Goal: Task Accomplishment & Management: Manage account settings

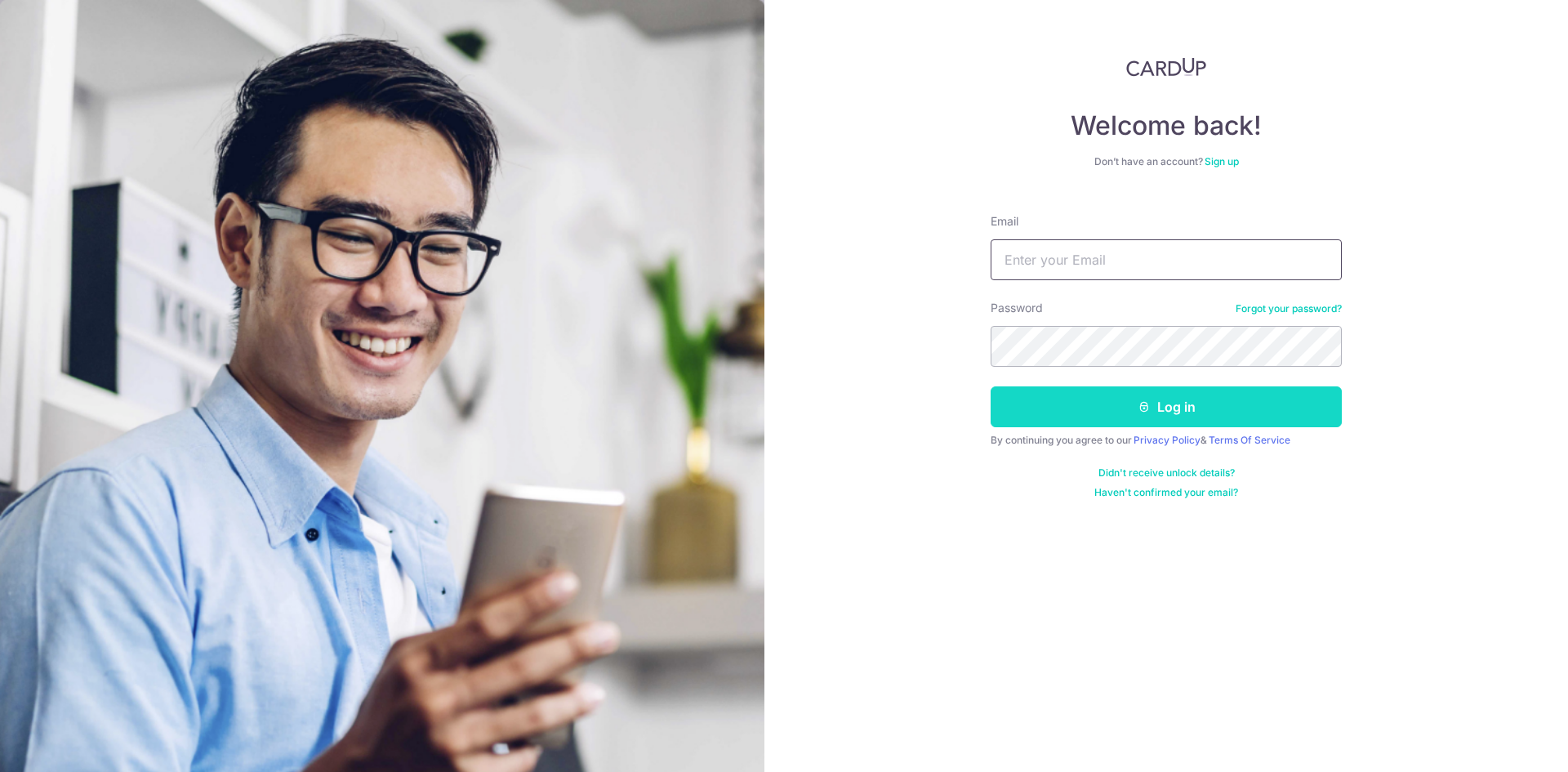
type input "[EMAIL_ADDRESS][DOMAIN_NAME]"
click at [1096, 399] on button "Log in" at bounding box center [1165, 406] width 351 height 41
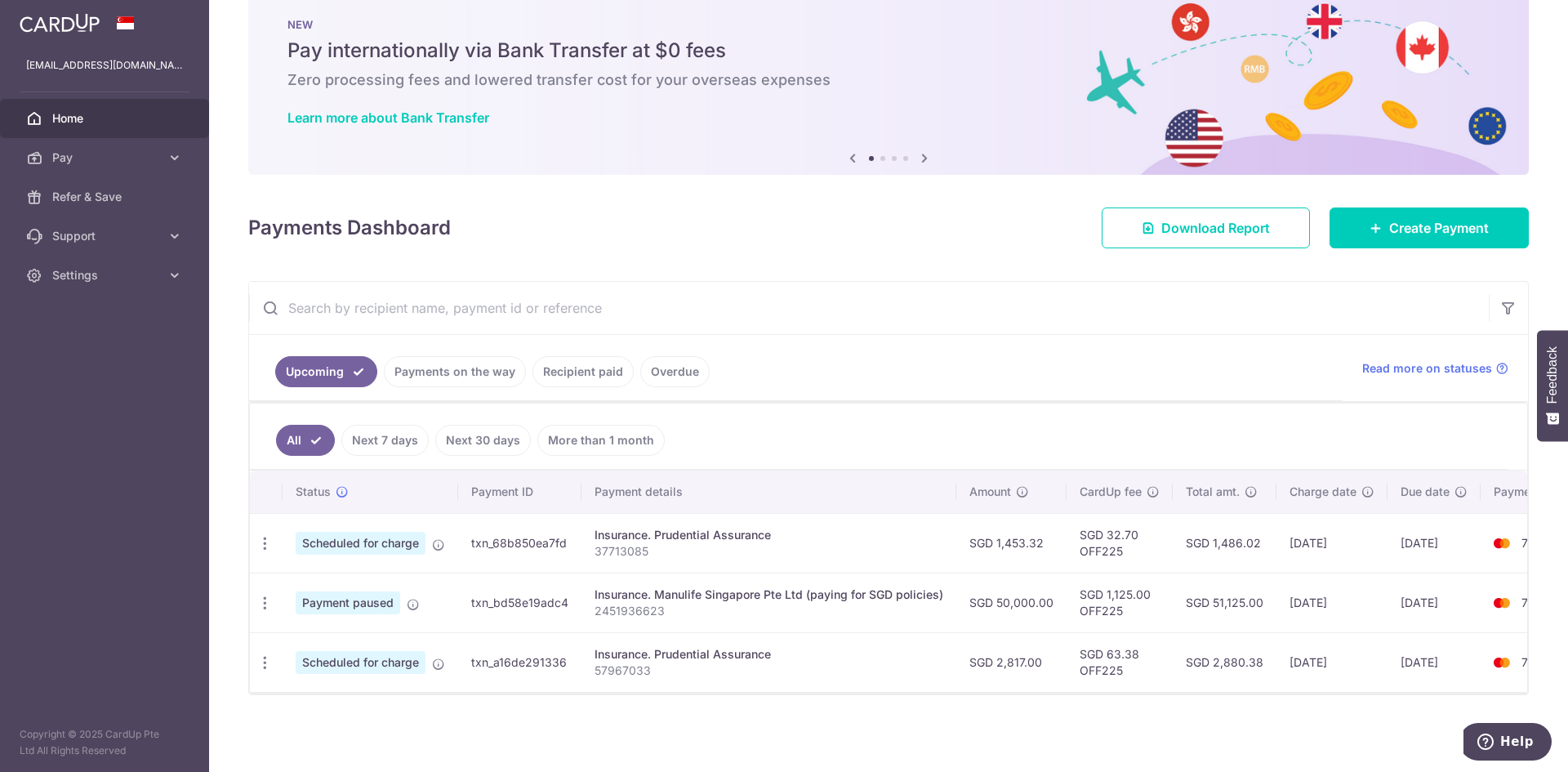
scroll to position [43, 0]
click at [505, 597] on td "txn_bd58e19adc4" at bounding box center [520, 603] width 123 height 60
click at [263, 599] on icon "button" at bounding box center [265, 603] width 18 height 18
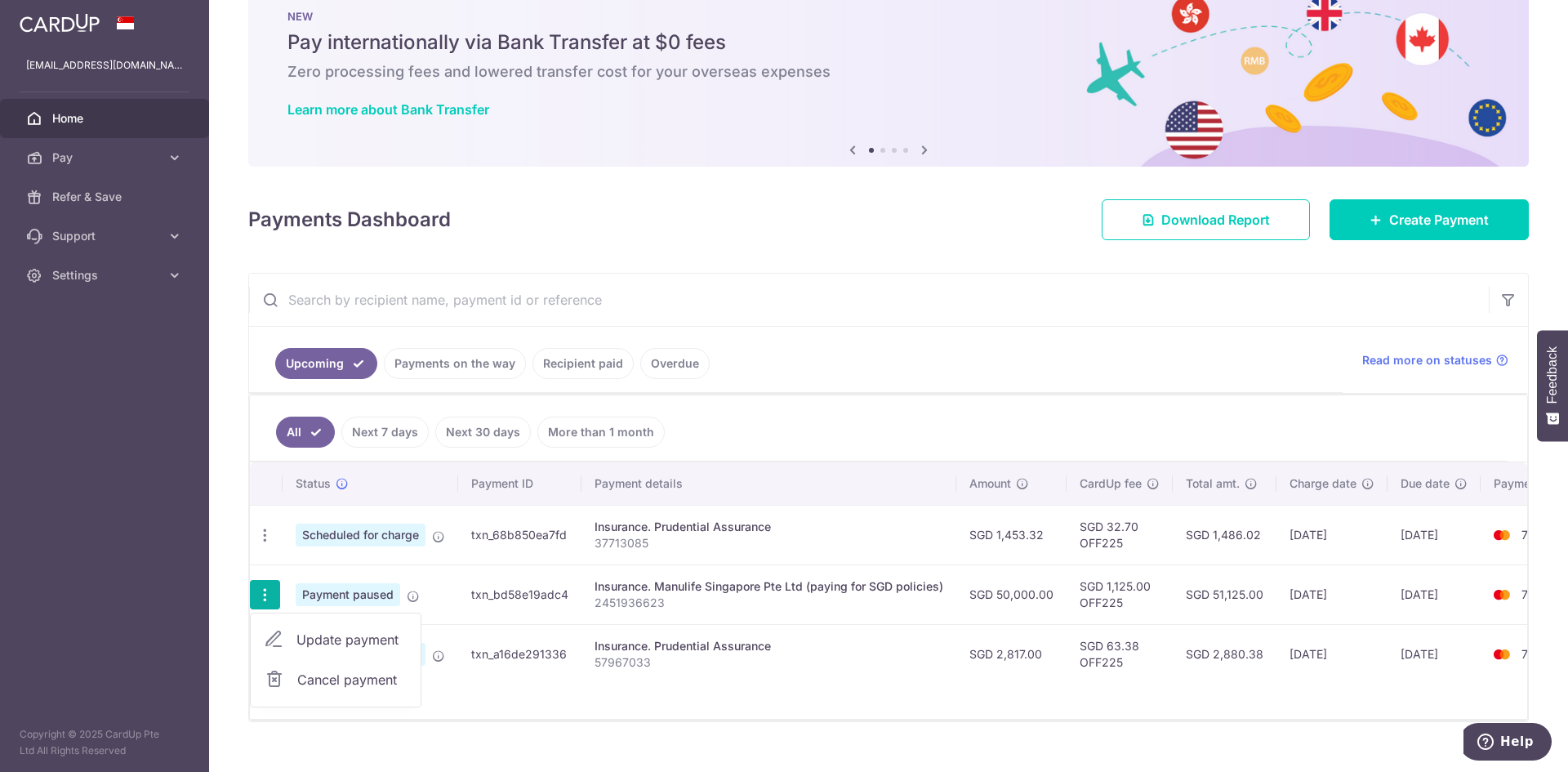
click at [329, 644] on span "Update payment" at bounding box center [352, 639] width 111 height 20
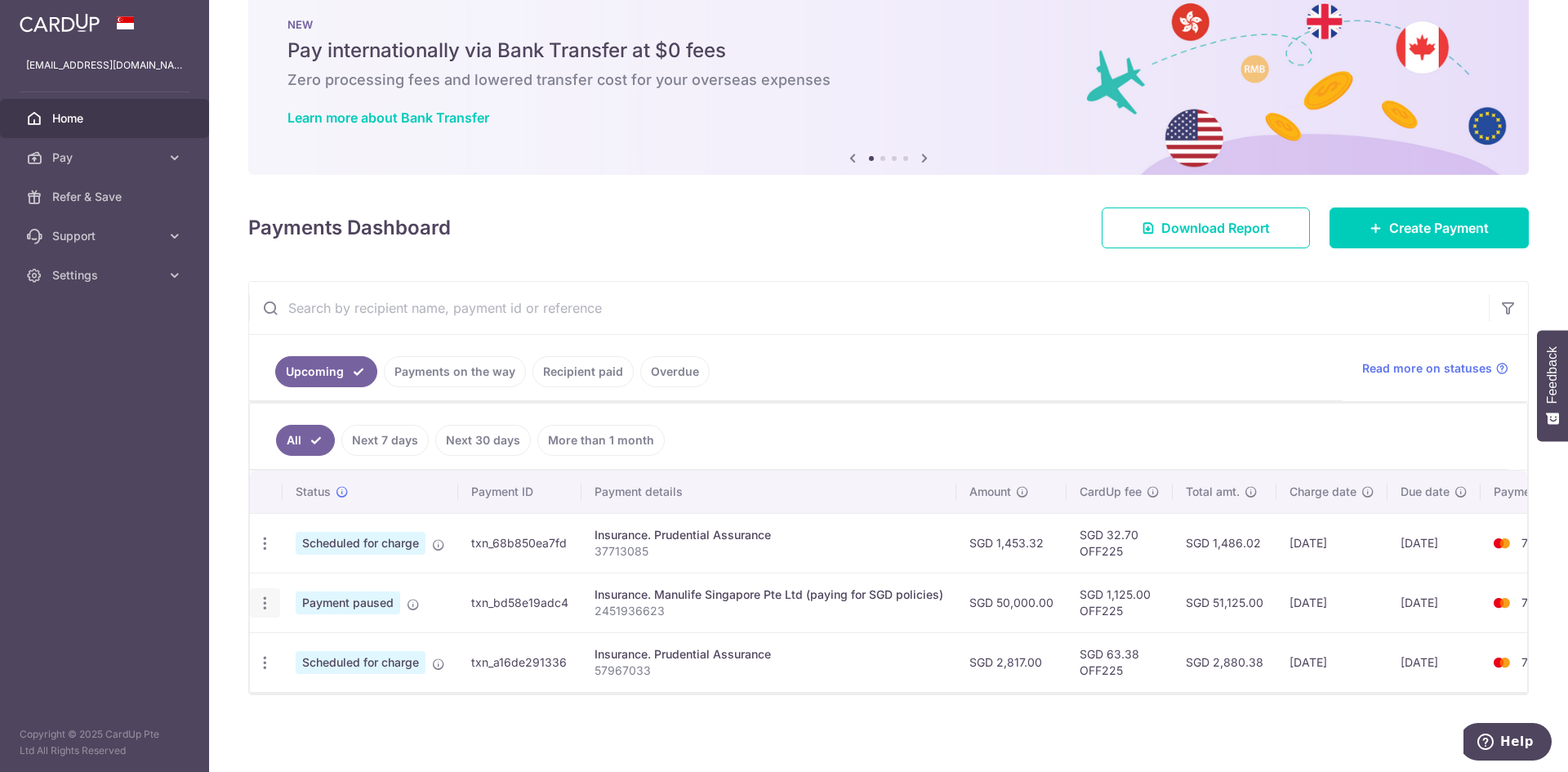
radio input "true"
type input "50,000.00"
type input "15/11/2025"
type input "2451936623"
type input "OFF225"
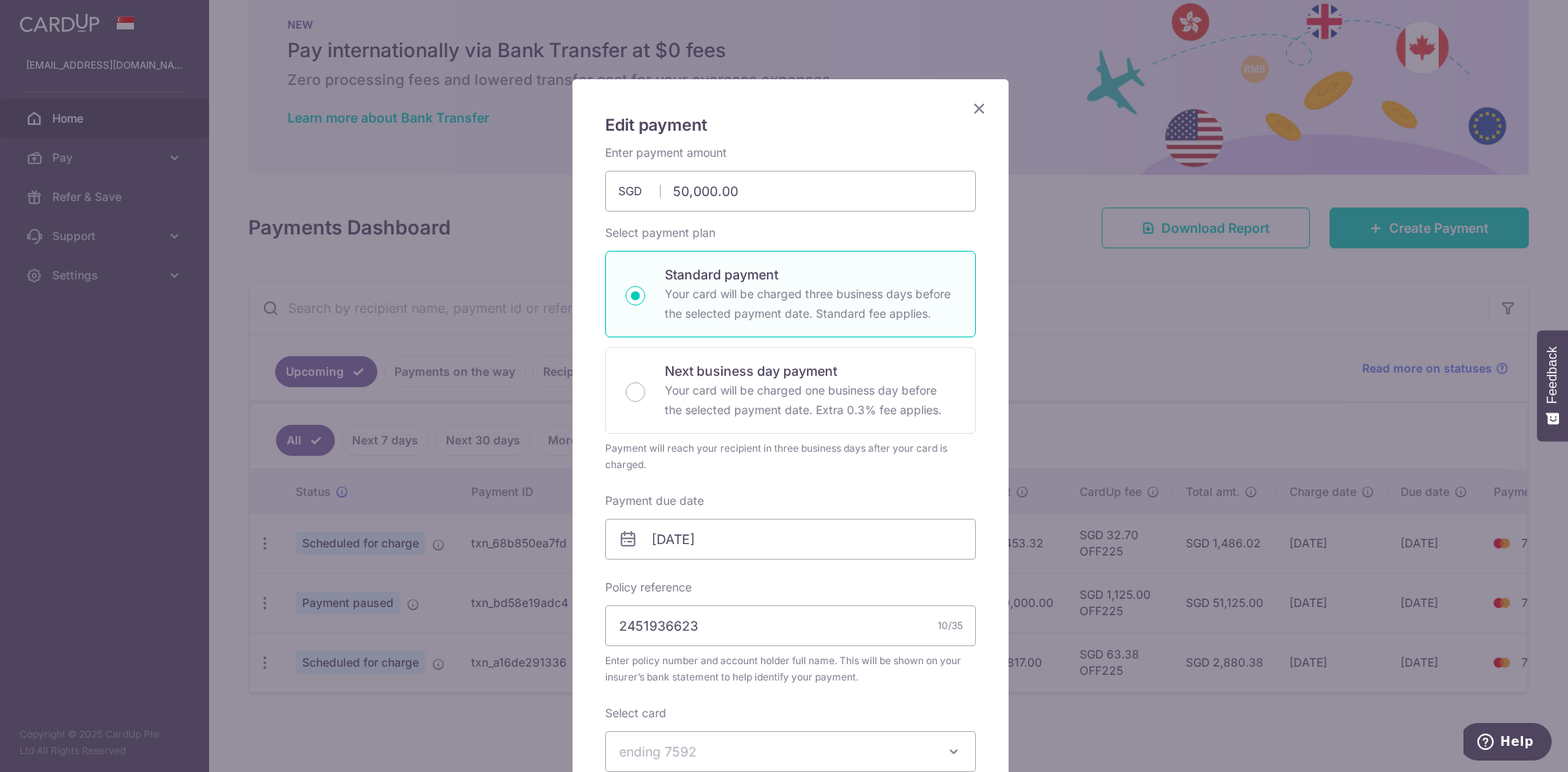
scroll to position [0, 0]
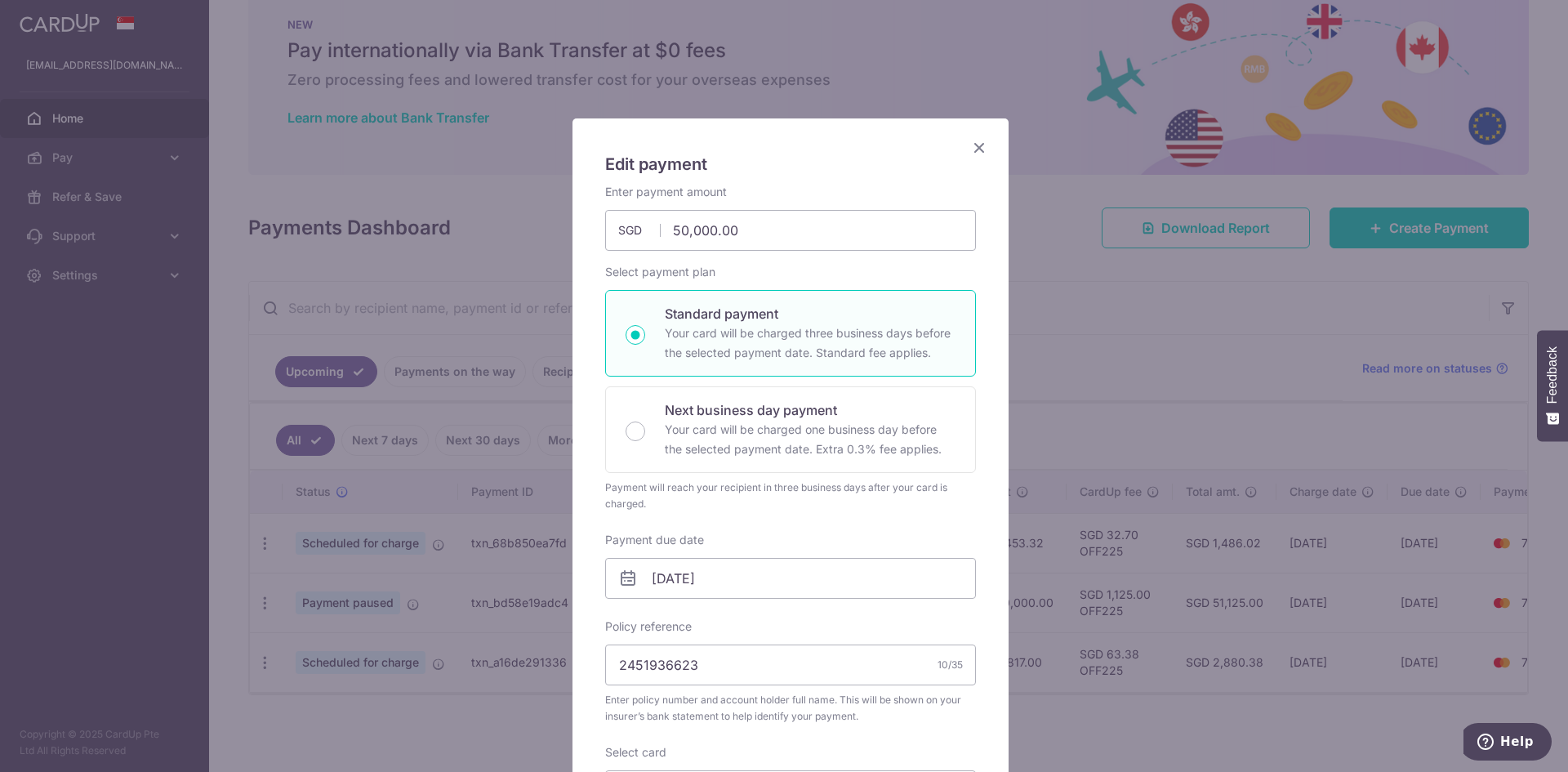
click at [971, 160] on div "Edit payment By clicking apply, you will make changes to all payments to Manuli…" at bounding box center [790, 662] width 436 height 1087
click at [972, 151] on icon "Close" at bounding box center [979, 148] width 20 height 20
